Goal: Task Accomplishment & Management: Manage account settings

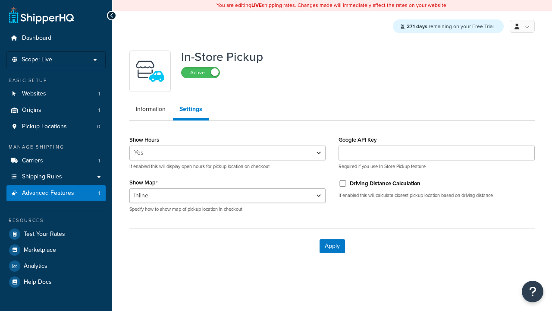
select select "inline"
click at [44, 126] on span "Pickup Locations" at bounding box center [44, 126] width 45 height 7
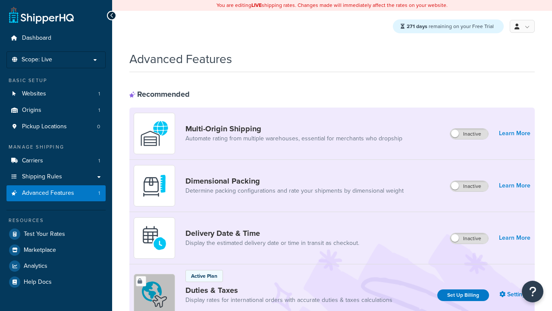
select select "inline"
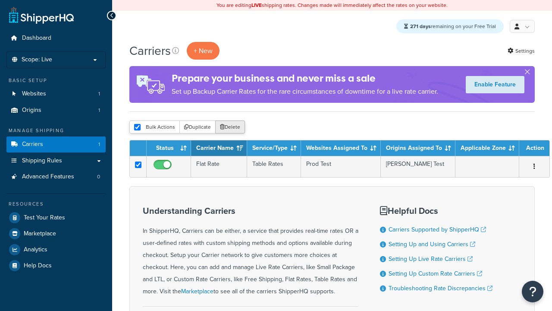
click at [229, 128] on button "Delete" at bounding box center [230, 126] width 30 height 13
